Goal: Task Accomplishment & Management: Manage account settings

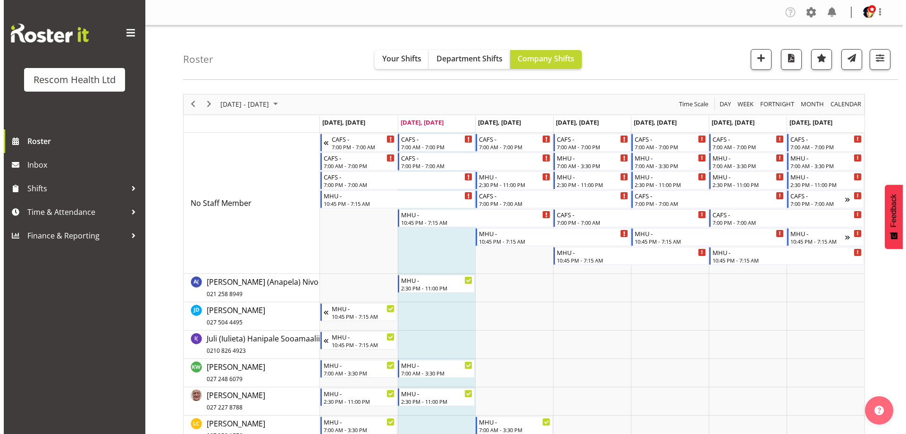
scroll to position [189, 0]
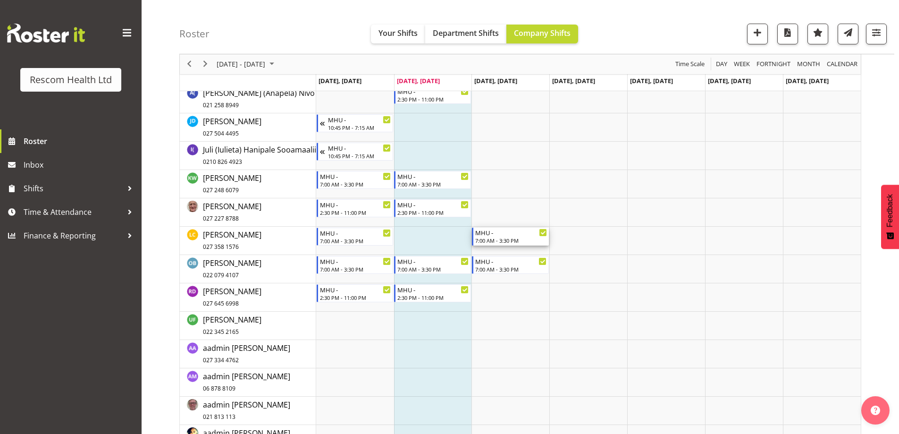
click at [524, 234] on div "MHU -" at bounding box center [511, 232] width 72 height 9
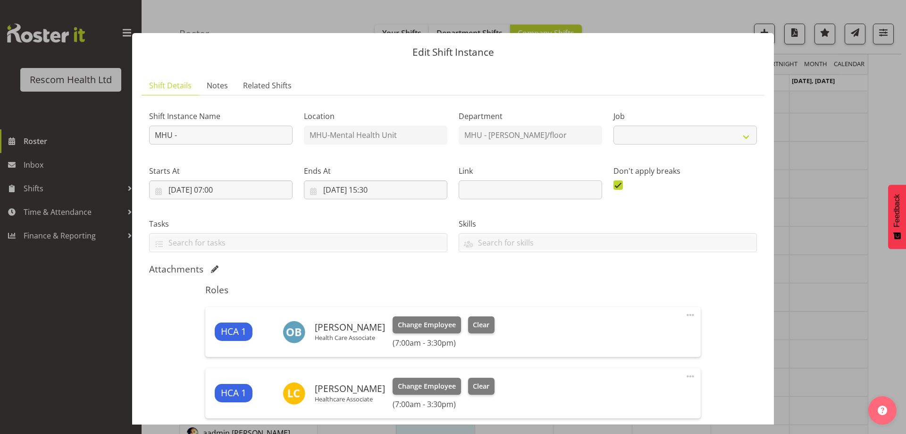
select select "4188"
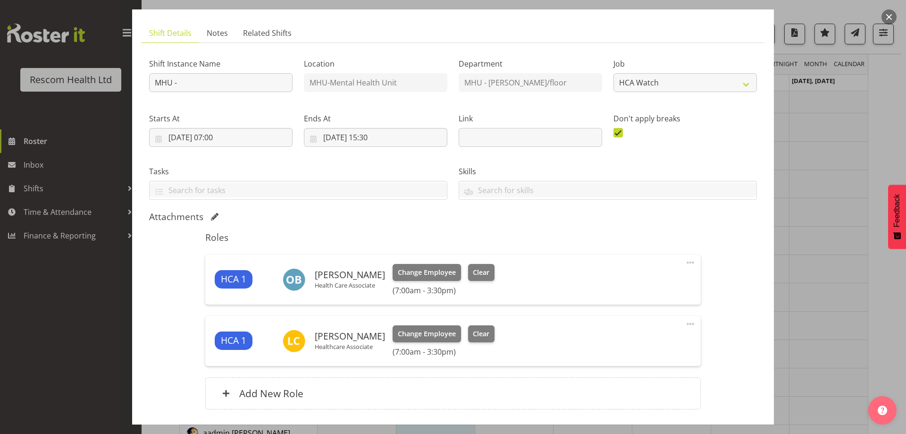
scroll to position [121, 0]
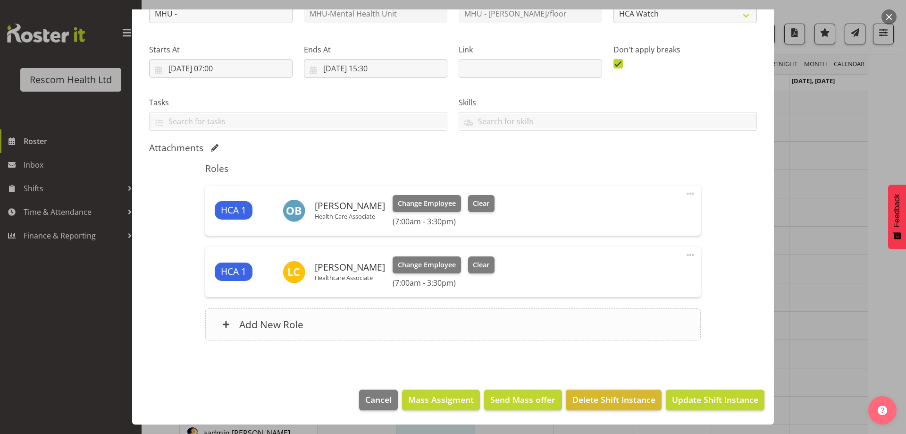
click at [265, 326] on h6 "Add New Role" at bounding box center [271, 324] width 64 height 12
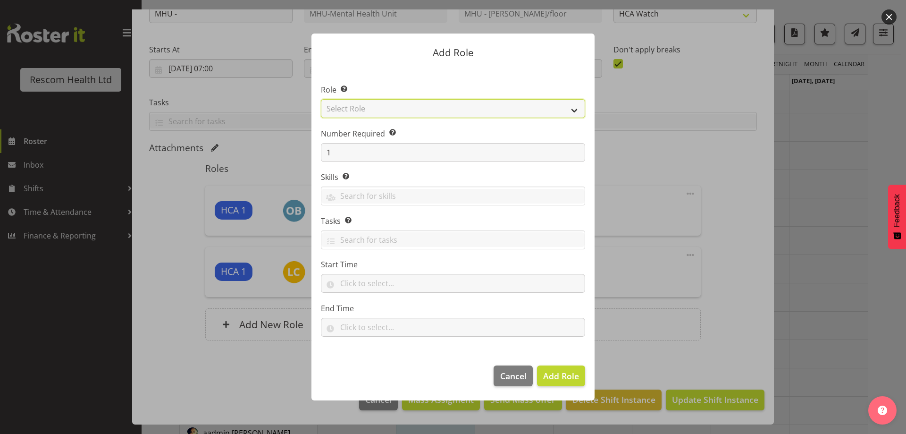
click at [349, 111] on select "Select Role HCA" at bounding box center [453, 108] width 264 height 19
select select "1100"
click at [321, 99] on select "Select Role HCA" at bounding box center [453, 108] width 264 height 19
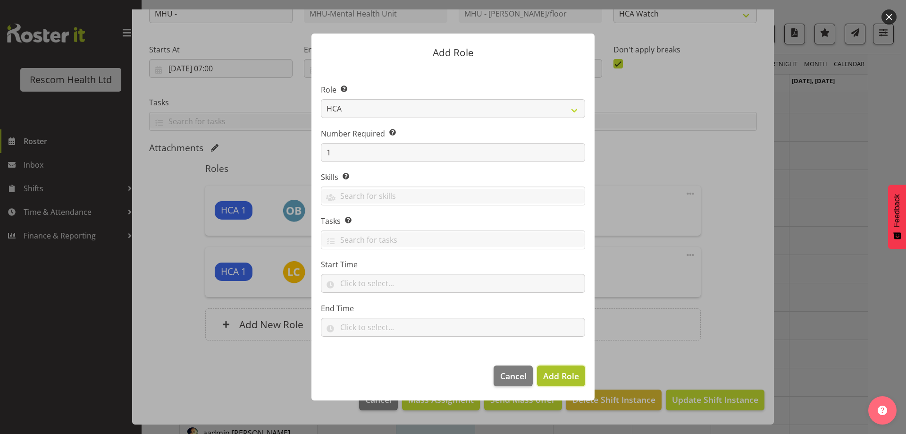
click at [566, 377] on span "Add Role" at bounding box center [561, 375] width 36 height 11
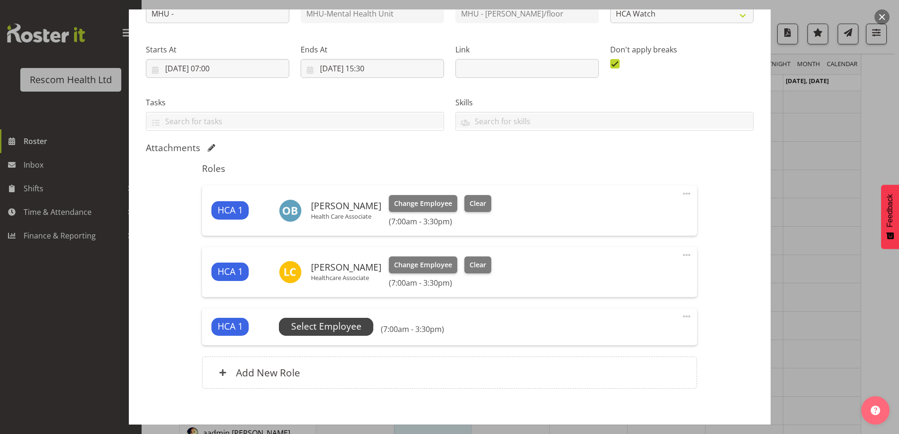
click at [332, 324] on span "Select Employee" at bounding box center [326, 327] width 70 height 14
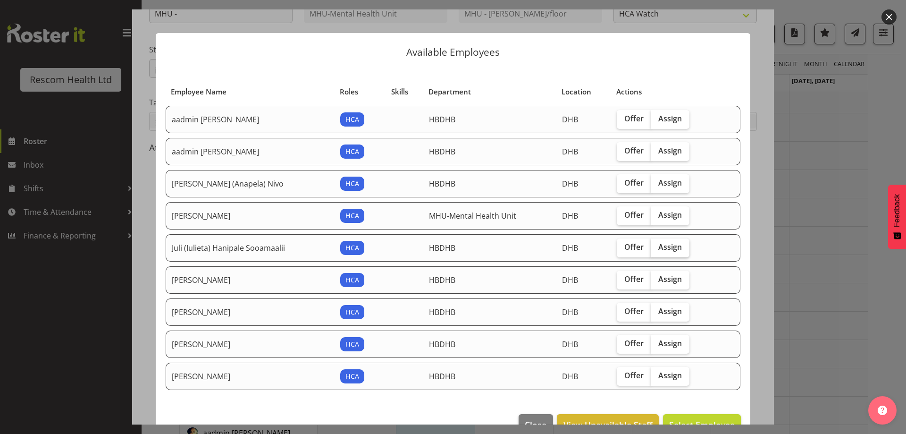
click at [661, 245] on span "Assign" at bounding box center [671, 246] width 24 height 9
click at [657, 245] on input "Assign" at bounding box center [654, 247] width 6 height 6
checkbox input "true"
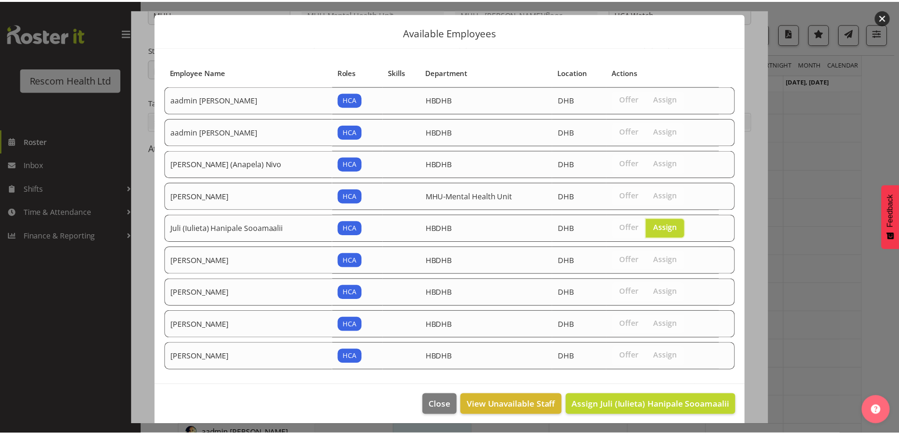
scroll to position [25, 0]
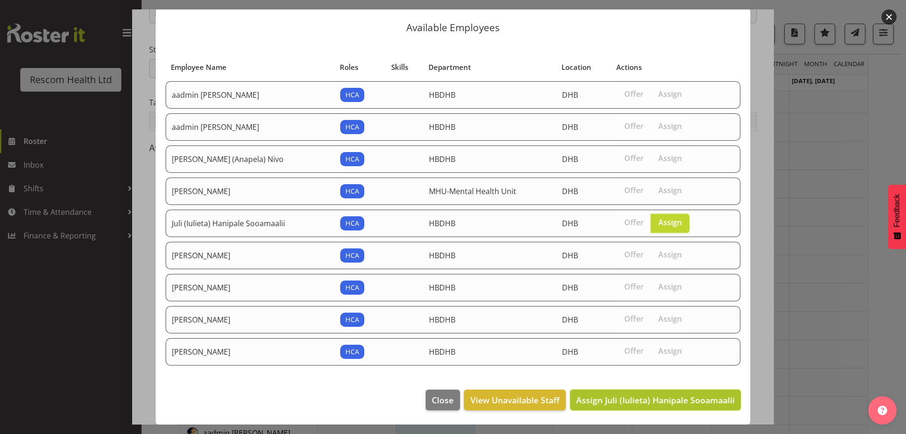
click at [689, 400] on span "Assign Juli (Iulieta) Hanipale Sooamaalii" at bounding box center [655, 399] width 159 height 11
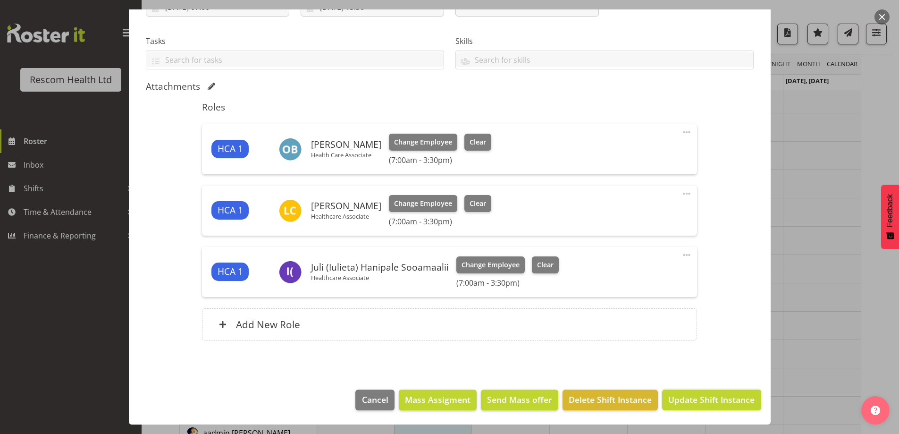
click at [731, 400] on span "Update Shift Instance" at bounding box center [711, 399] width 86 height 12
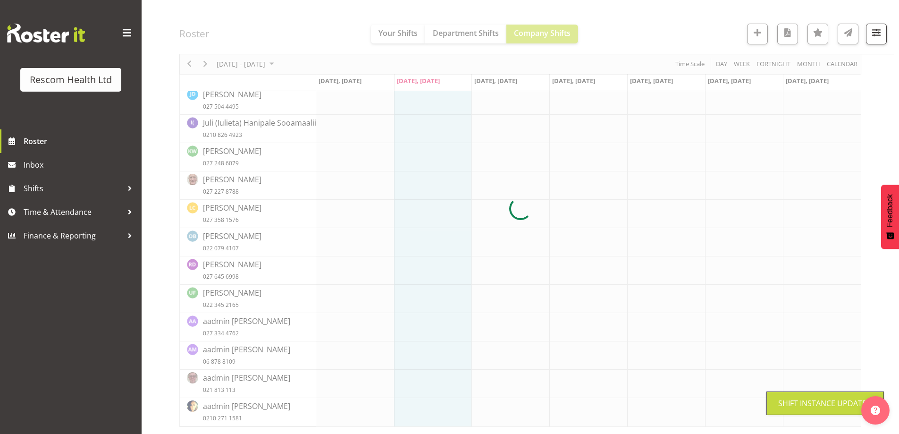
scroll to position [103, 0]
